Goal: Task Accomplishment & Management: Use online tool/utility

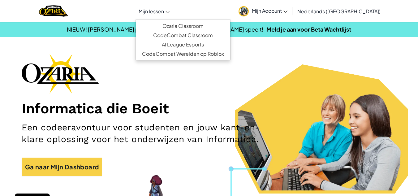
click at [173, 11] on link "Mijn lessen" at bounding box center [154, 11] width 37 height 17
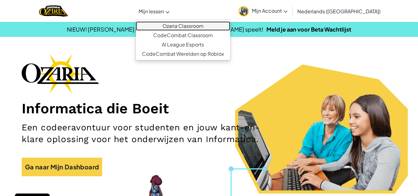
click at [218, 28] on link "Ozaria Classroom" at bounding box center [183, 25] width 94 height 9
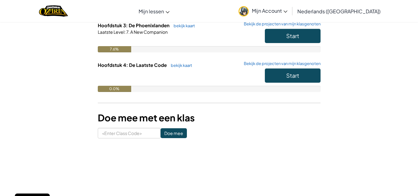
scroll to position [150, 0]
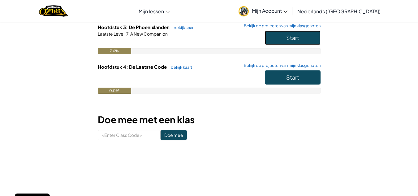
click at [308, 32] on button "Start" at bounding box center [293, 38] width 56 height 14
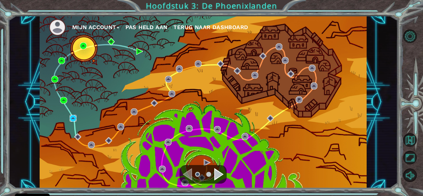
click at [71, 119] on img at bounding box center [73, 118] width 7 height 7
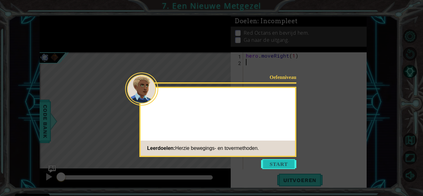
click at [269, 161] on button "Start" at bounding box center [278, 164] width 35 height 10
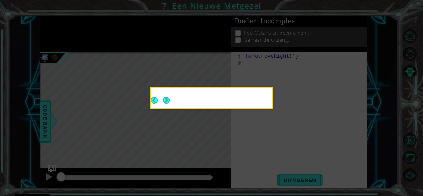
click at [288, 167] on icon at bounding box center [211, 98] width 423 height 196
click at [286, 165] on icon at bounding box center [211, 98] width 423 height 196
click at [291, 174] on icon at bounding box center [211, 98] width 423 height 196
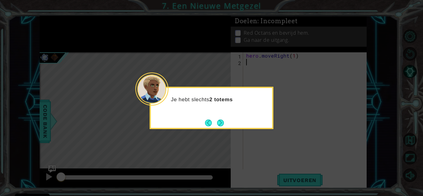
click at [224, 119] on button "Next" at bounding box center [220, 122] width 7 height 7
click at [222, 122] on icon at bounding box center [211, 98] width 423 height 196
click at [219, 125] on icon at bounding box center [211, 98] width 423 height 196
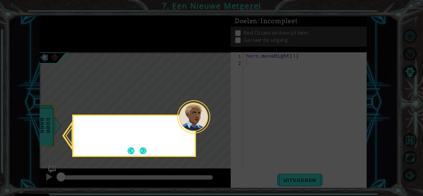
click at [225, 120] on icon at bounding box center [211, 98] width 423 height 196
click at [397, 138] on icon at bounding box center [211, 98] width 423 height 196
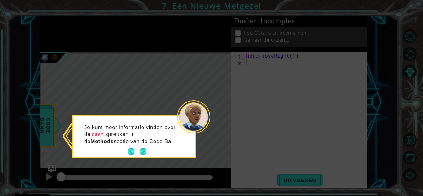
click at [134, 147] on footer at bounding box center [136, 151] width 19 height 9
click at [151, 153] on div "Je kunt meer informatie vinden over de cast spreuken in de Methods sectie van d…" at bounding box center [133, 137] width 121 height 38
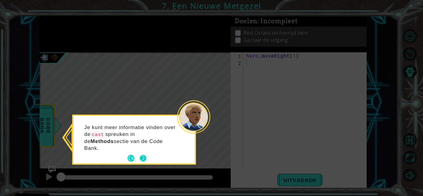
click at [146, 155] on button "Next" at bounding box center [143, 158] width 7 height 7
click at [146, 152] on div "Level Map" at bounding box center [183, 143] width 286 height 182
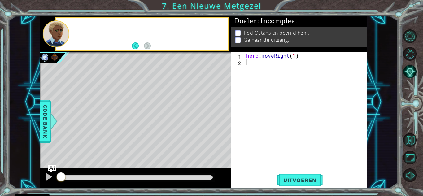
click at [153, 140] on div "Level Map" at bounding box center [183, 143] width 286 height 182
click at [155, 141] on div "Level Map" at bounding box center [183, 143] width 286 height 182
click at [154, 139] on div "Level Map" at bounding box center [183, 143] width 286 height 182
click at [153, 138] on div "Level Map" at bounding box center [183, 143] width 286 height 182
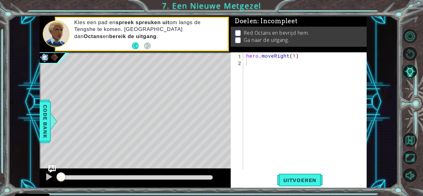
click at [360, 70] on div "hero . moveRight ( 1 )" at bounding box center [306, 117] width 123 height 130
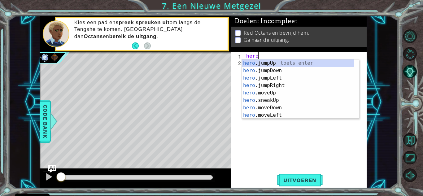
type textarea "h"
